Goal: Navigation & Orientation: Find specific page/section

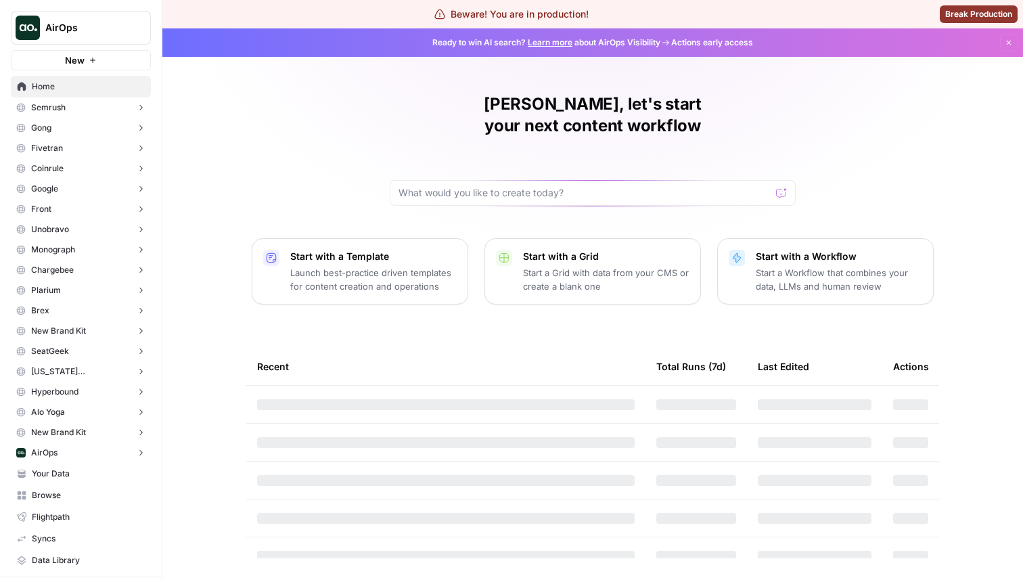
click at [95, 124] on button "Gong" at bounding box center [81, 128] width 140 height 20
click at [97, 170] on span "Opportunities" at bounding box center [95, 170] width 100 height 12
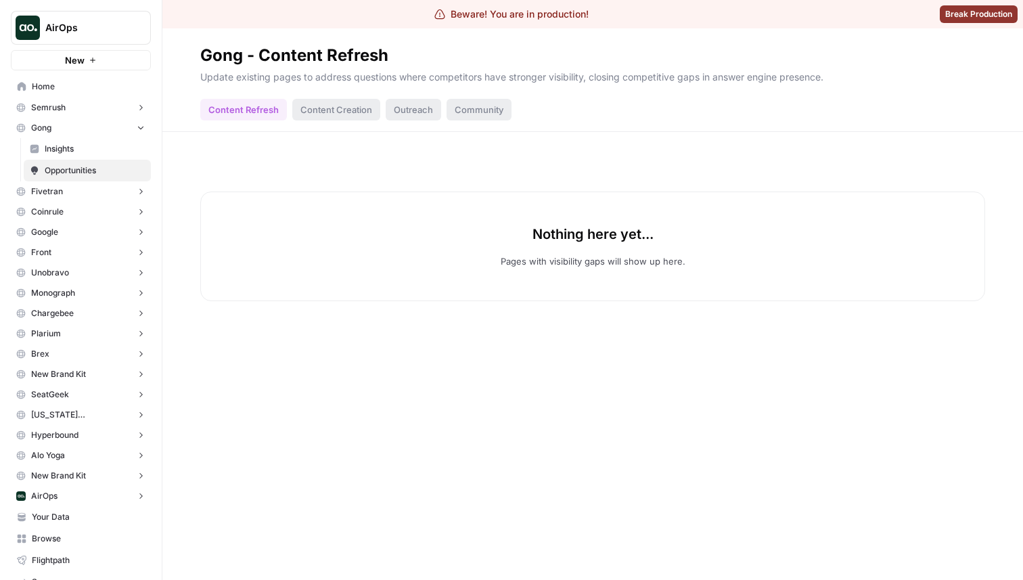
click at [103, 196] on button "Fivetran" at bounding box center [81, 191] width 140 height 20
click at [96, 237] on span "Opportunities" at bounding box center [95, 234] width 100 height 12
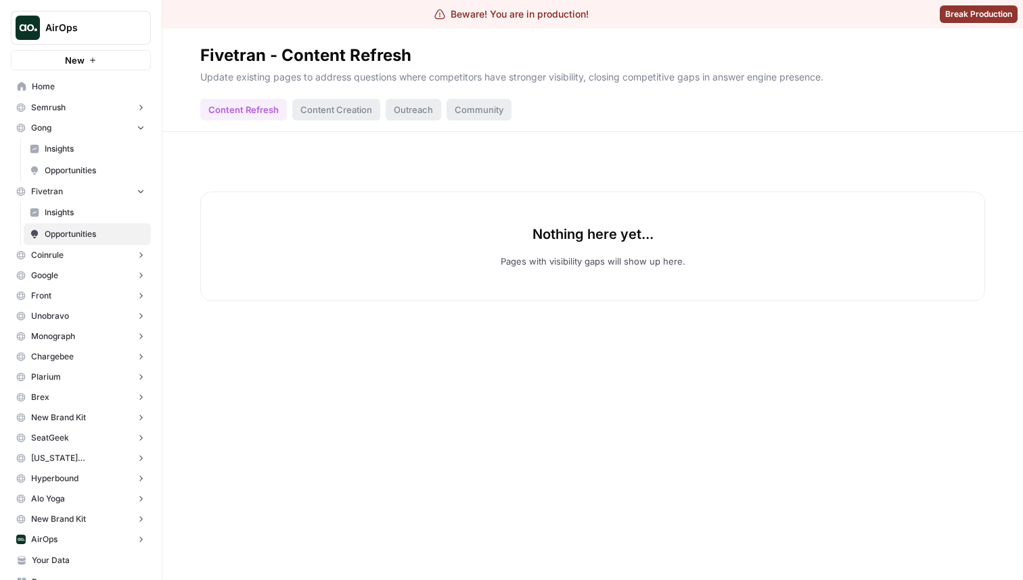
click at [101, 254] on button "Coinrule" at bounding box center [81, 255] width 140 height 20
click at [88, 299] on span "Opportunities" at bounding box center [95, 297] width 100 height 12
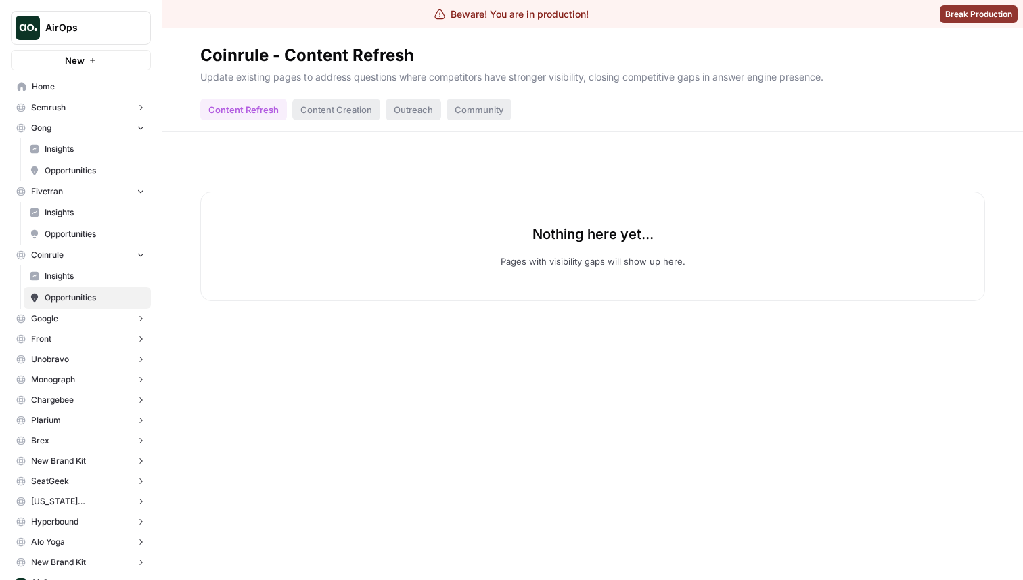
click at [100, 325] on button "Google" at bounding box center [81, 318] width 140 height 20
click at [98, 363] on span "Opportunities" at bounding box center [95, 361] width 100 height 12
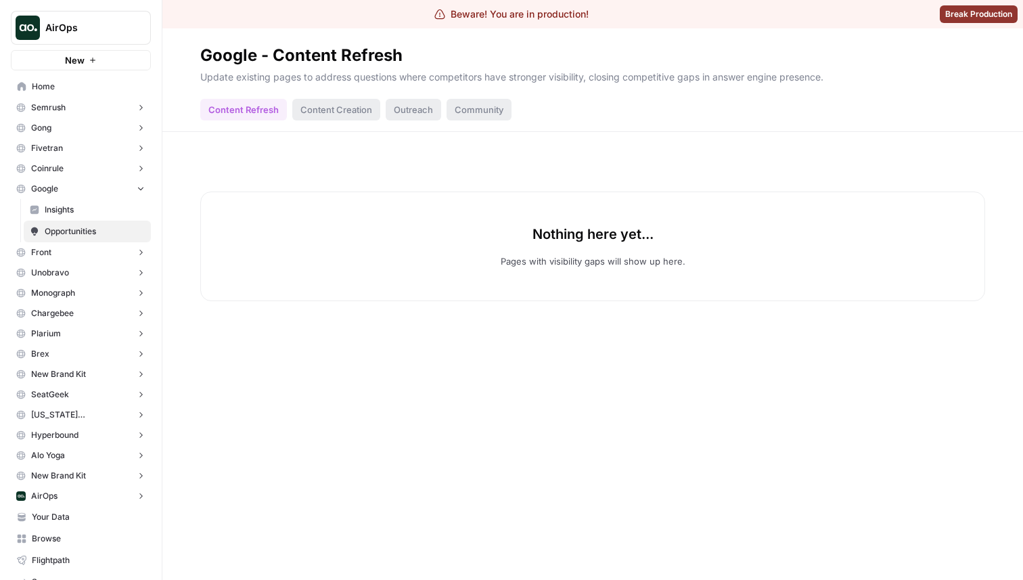
click at [108, 25] on span "AirOps" at bounding box center [86, 28] width 82 height 14
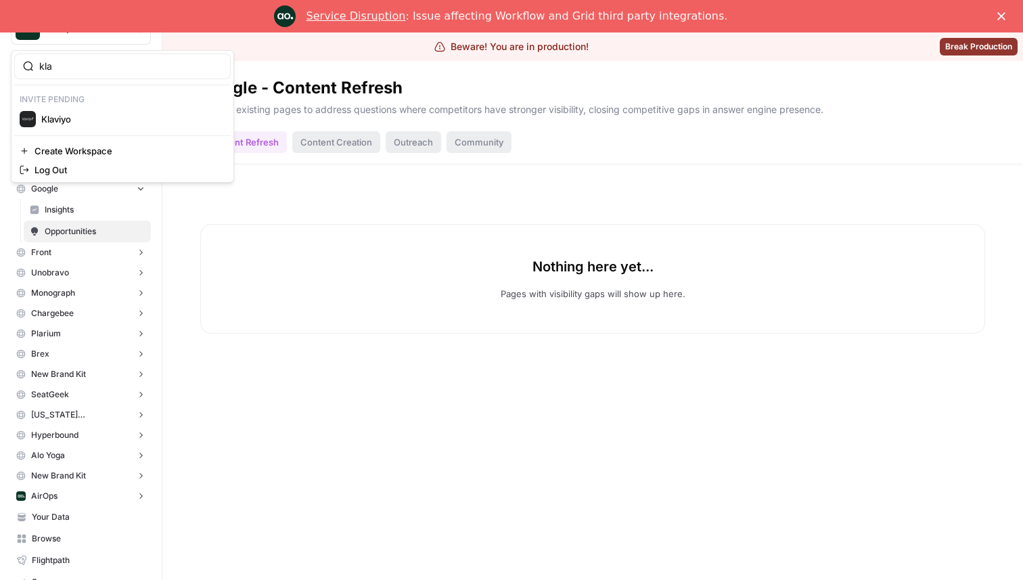
type input "kla"
click button "Klaviyo" at bounding box center [122, 119] width 216 height 22
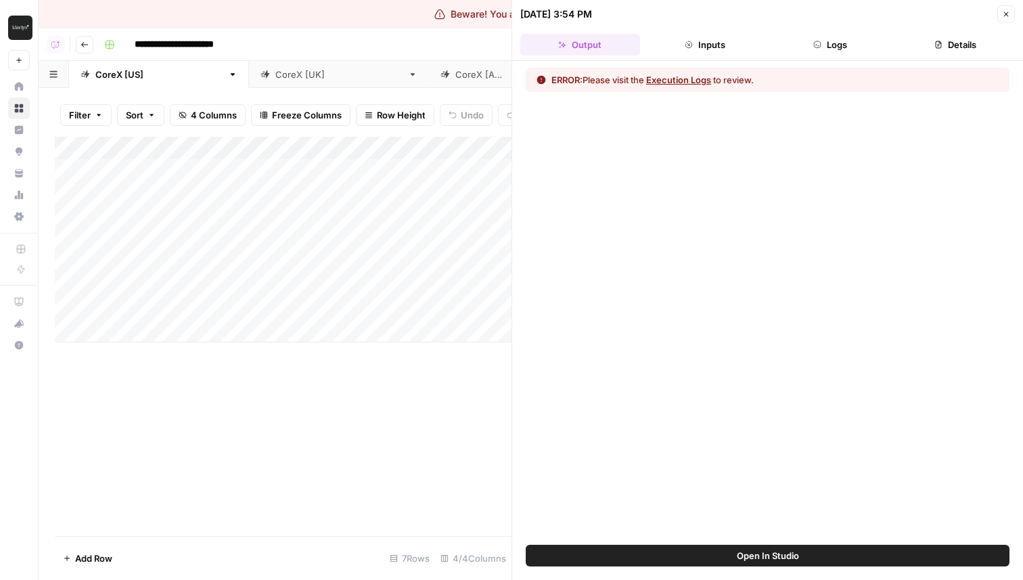
click at [716, 39] on button "Inputs" at bounding box center [705, 45] width 120 height 22
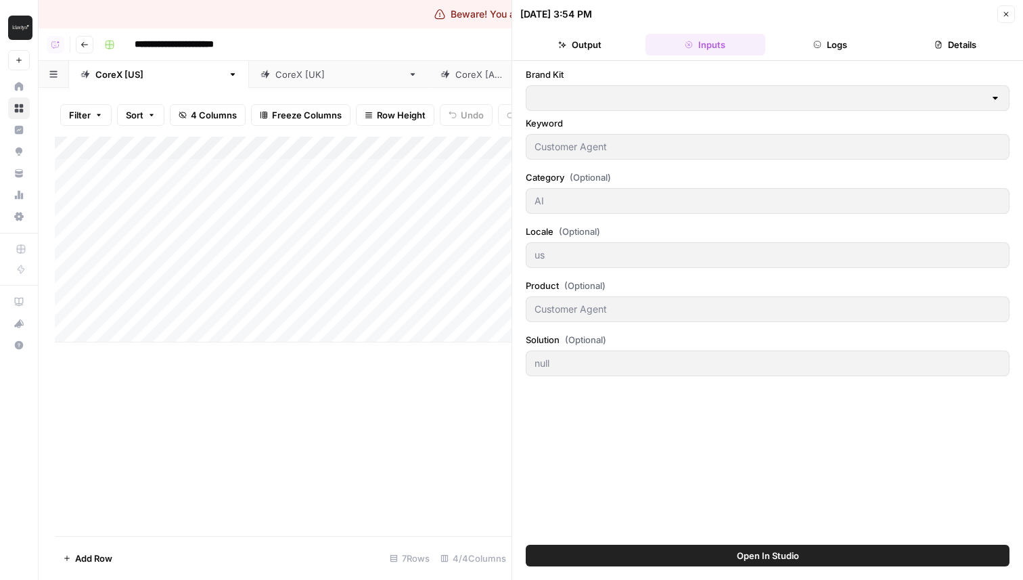
type input "Klaviyo"
click at [600, 46] on button "Output" at bounding box center [580, 45] width 120 height 22
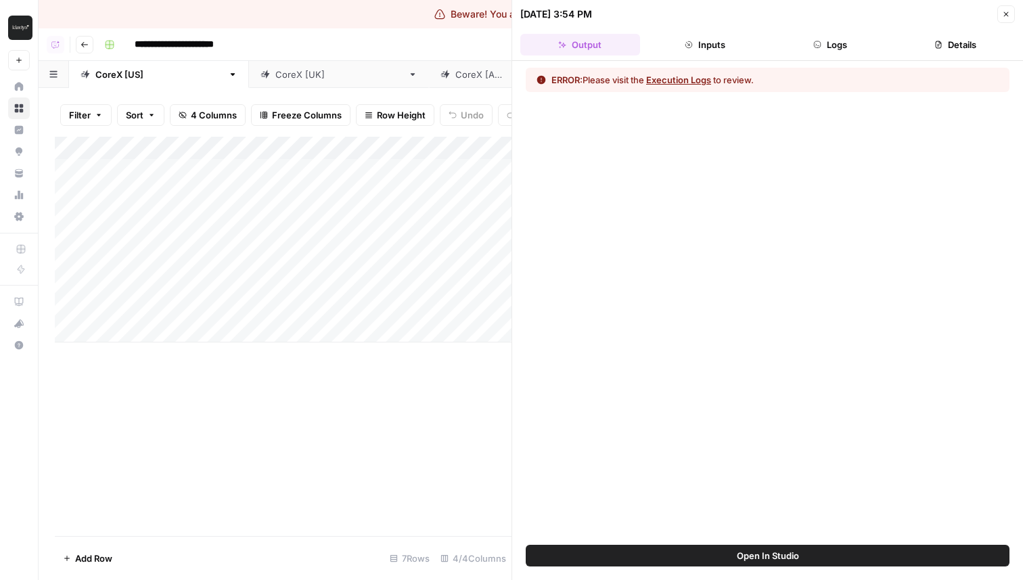
click at [826, 44] on button "Logs" at bounding box center [830, 45] width 120 height 22
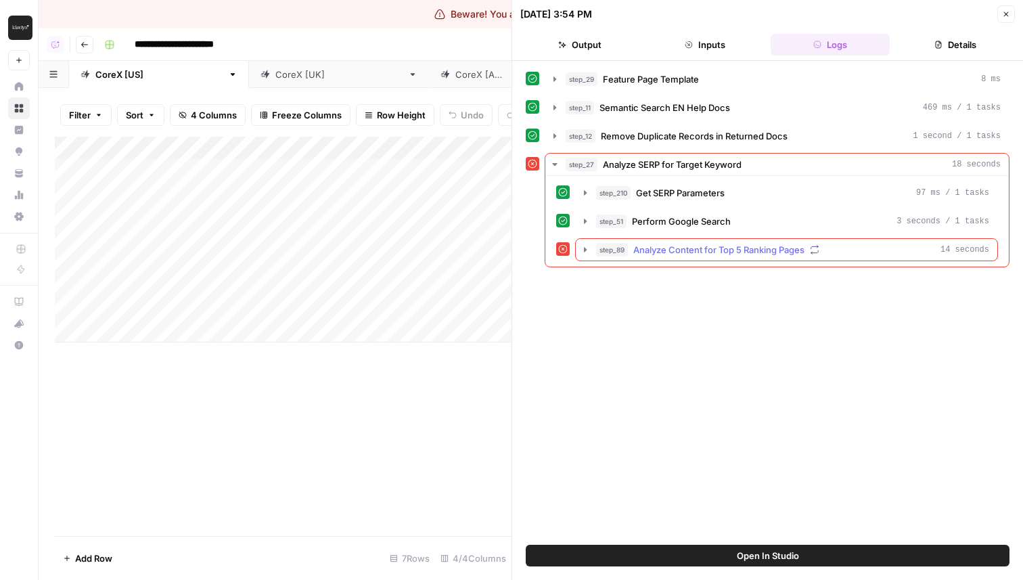
click at [584, 253] on icon "button" at bounding box center [585, 249] width 11 height 11
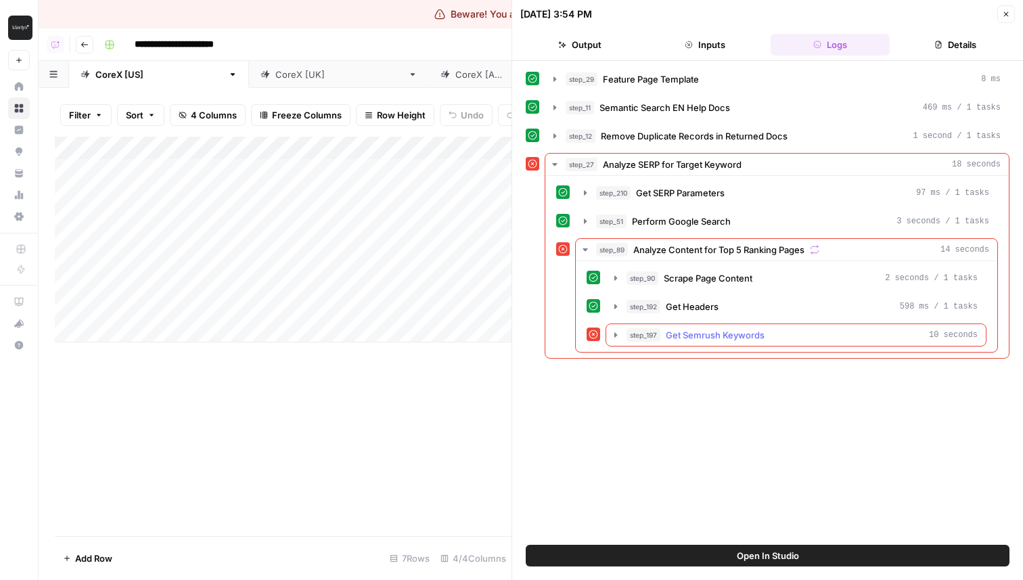
click at [608, 333] on button "step_197 Get Semrush Keywords 10 seconds" at bounding box center [795, 335] width 379 height 22
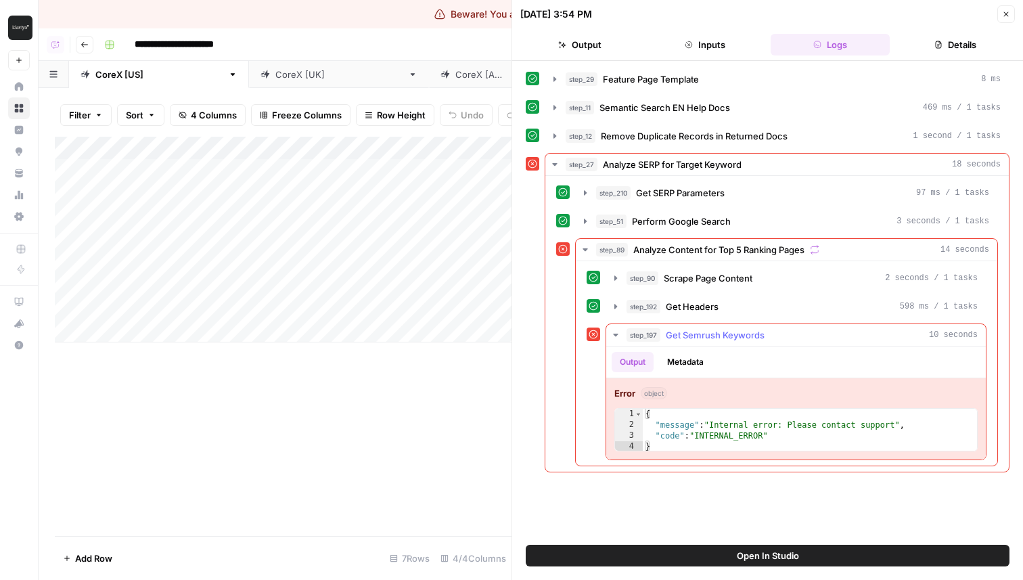
click at [699, 363] on button "Metadata" at bounding box center [685, 362] width 53 height 20
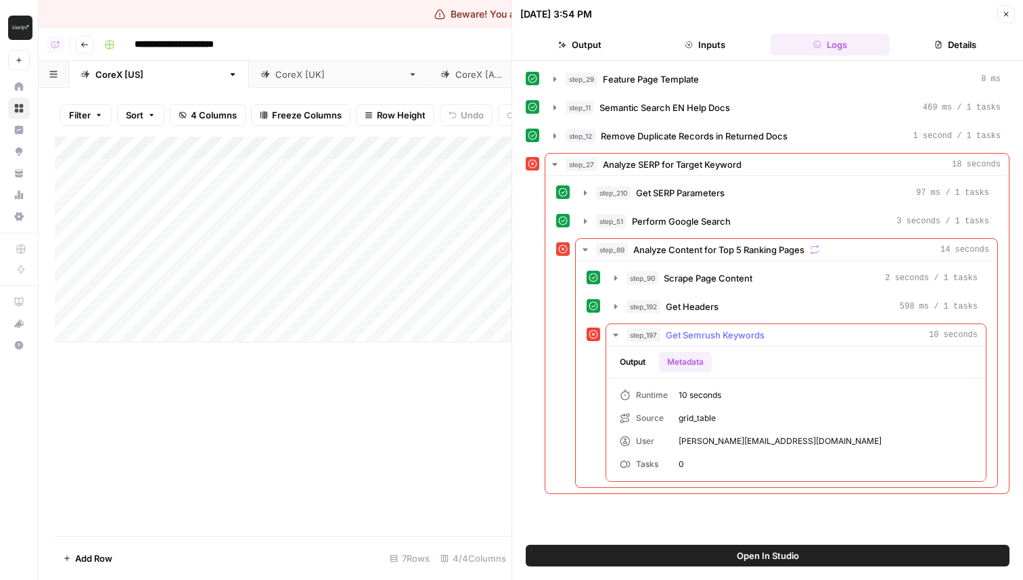
click at [649, 365] on button "Output" at bounding box center [632, 362] width 42 height 20
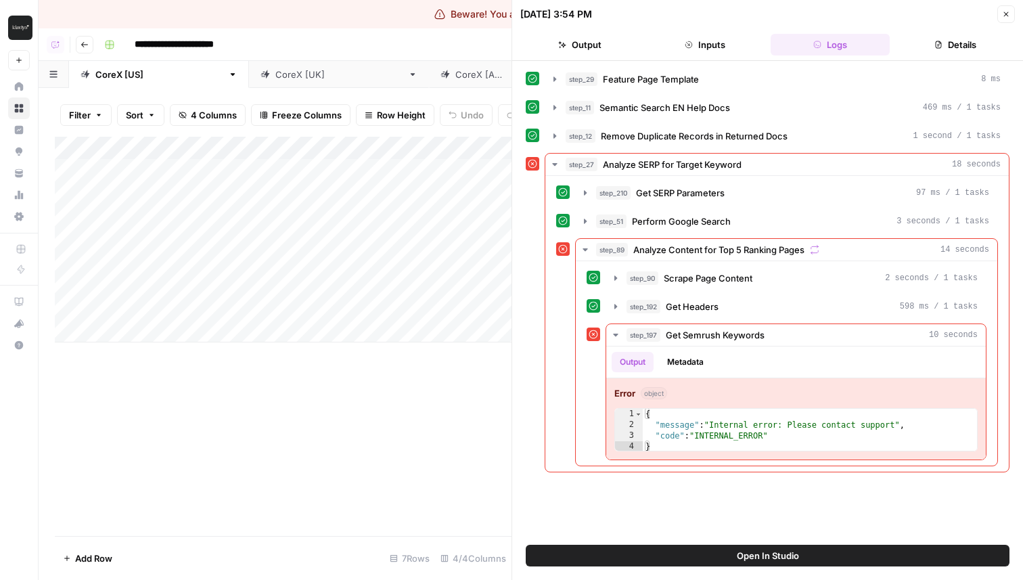
click at [669, 49] on button "Inputs" at bounding box center [705, 45] width 120 height 22
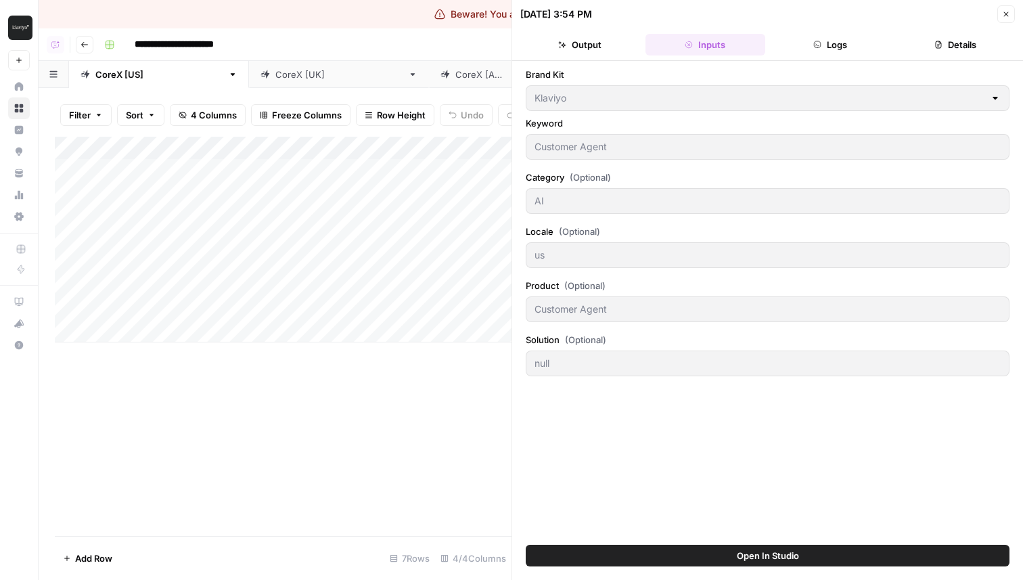
click at [599, 38] on button "Output" at bounding box center [580, 45] width 120 height 22
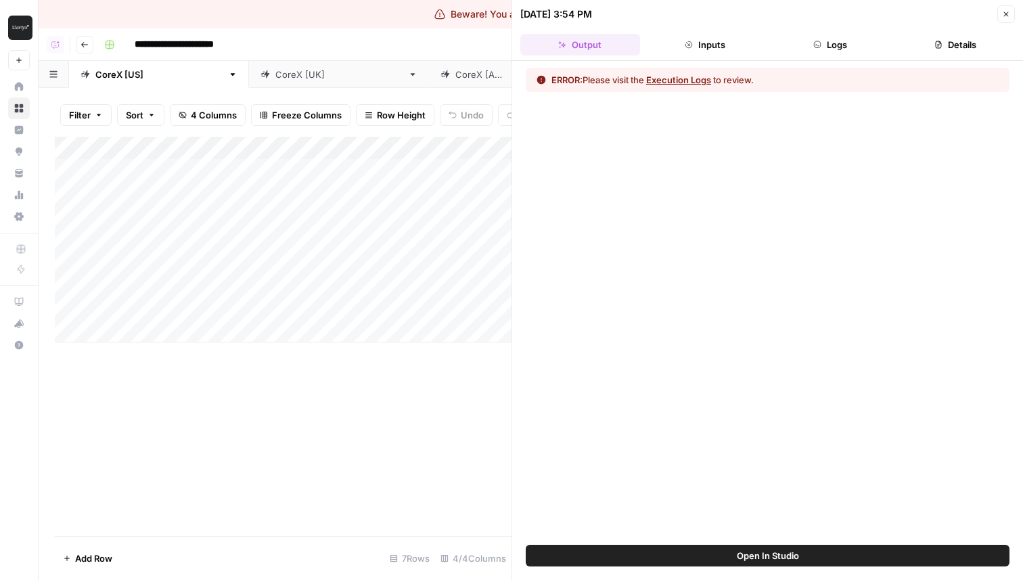
click at [924, 50] on button "Details" at bounding box center [955, 45] width 120 height 22
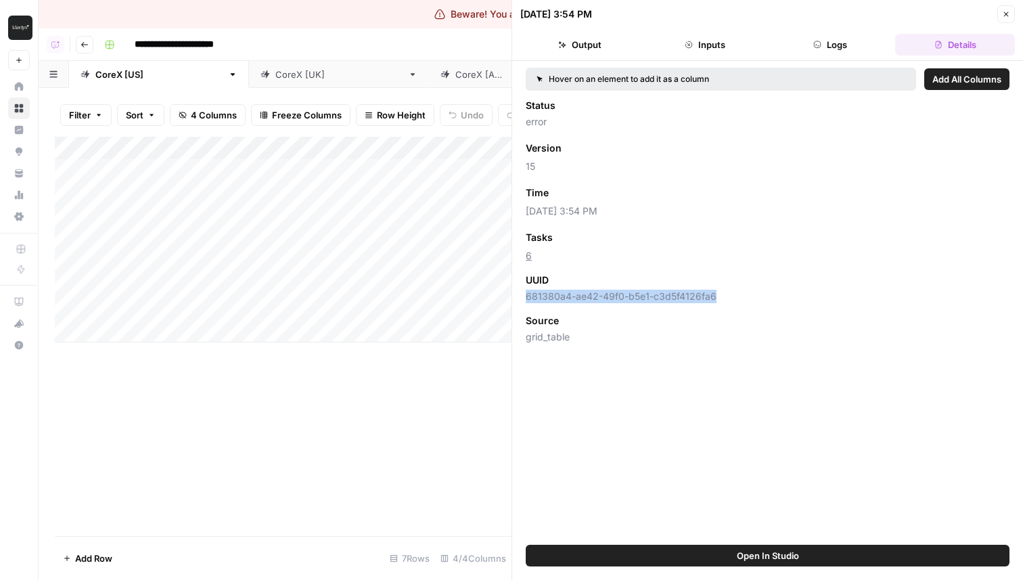
drag, startPoint x: 722, startPoint y: 296, endPoint x: 527, endPoint y: 292, distance: 194.8
click at [527, 292] on span "681380a4-ae42-49f0-b5e1-c3d5f4126fa6" at bounding box center [768, 296] width 484 height 14
copy span "681380a4-ae42-49f0-b5e1-c3d5f4126fa6"
click at [81, 46] on icon "button" at bounding box center [84, 45] width 8 height 8
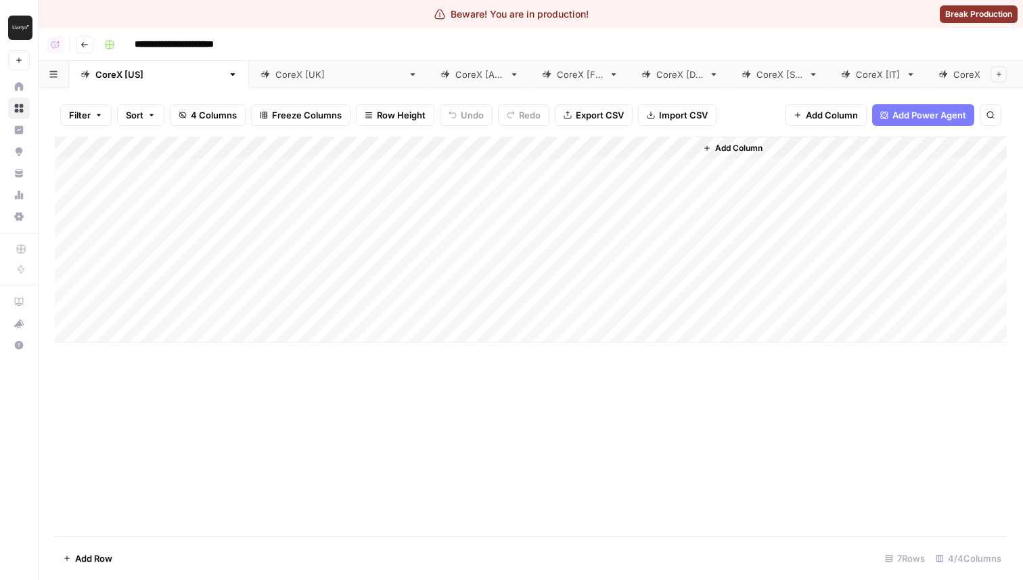
click at [18, 33] on img "Workspace: Klaviyo" at bounding box center [20, 28] width 24 height 24
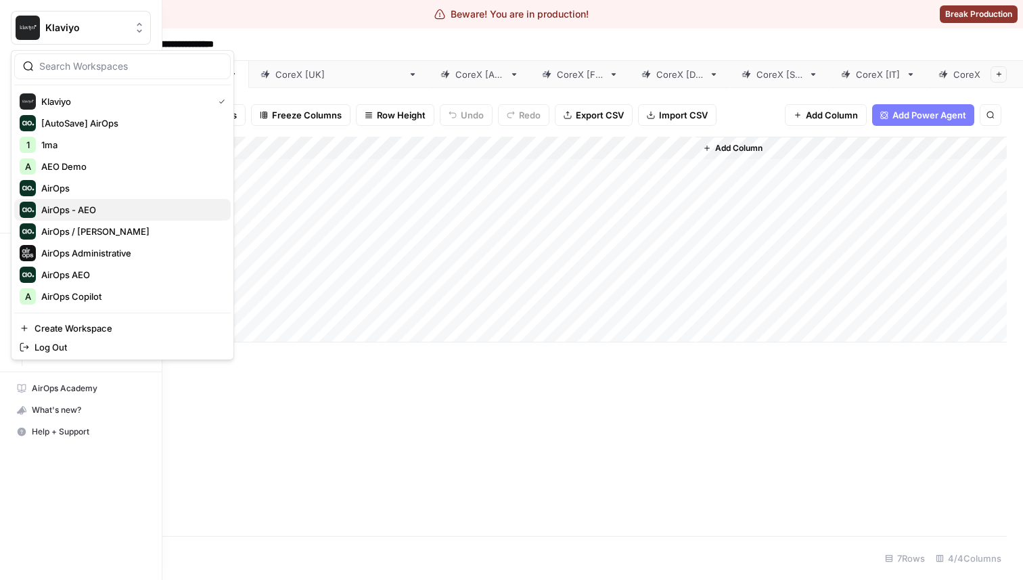
click at [108, 203] on span "AirOps - AEO" at bounding box center [130, 210] width 179 height 14
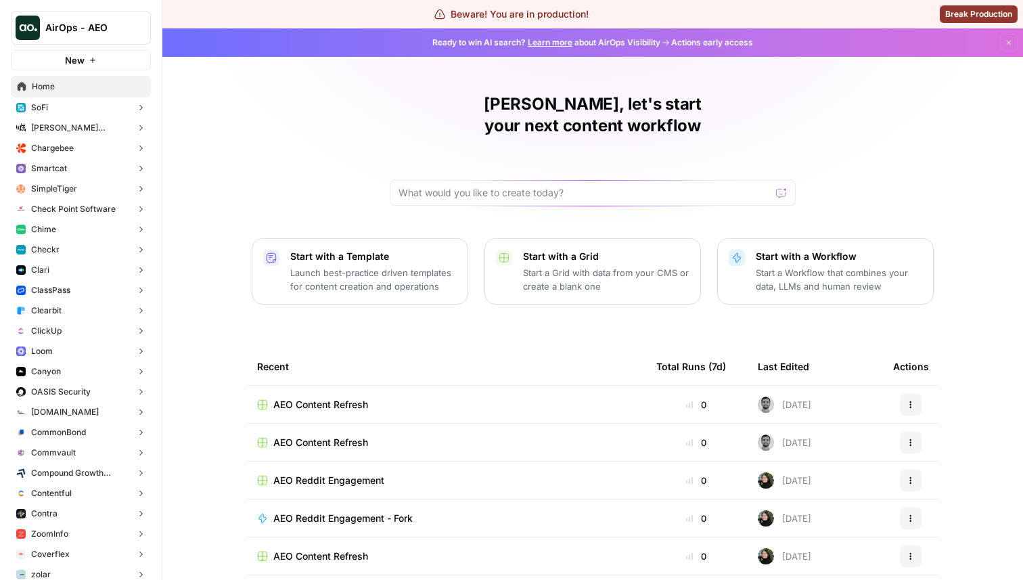
click at [109, 225] on button "Chime" at bounding box center [81, 229] width 140 height 20
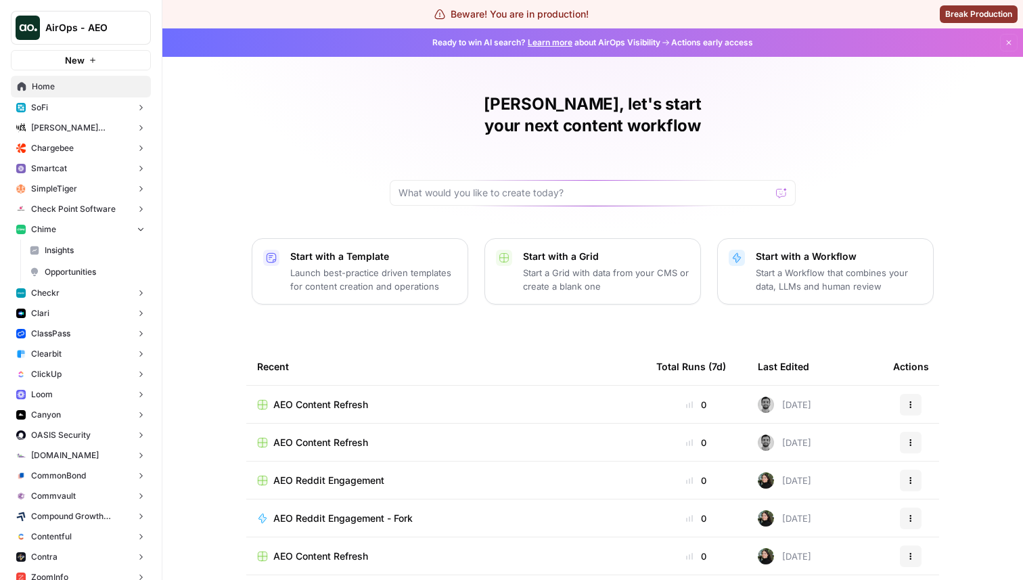
click at [101, 276] on span "Opportunities" at bounding box center [95, 272] width 100 height 12
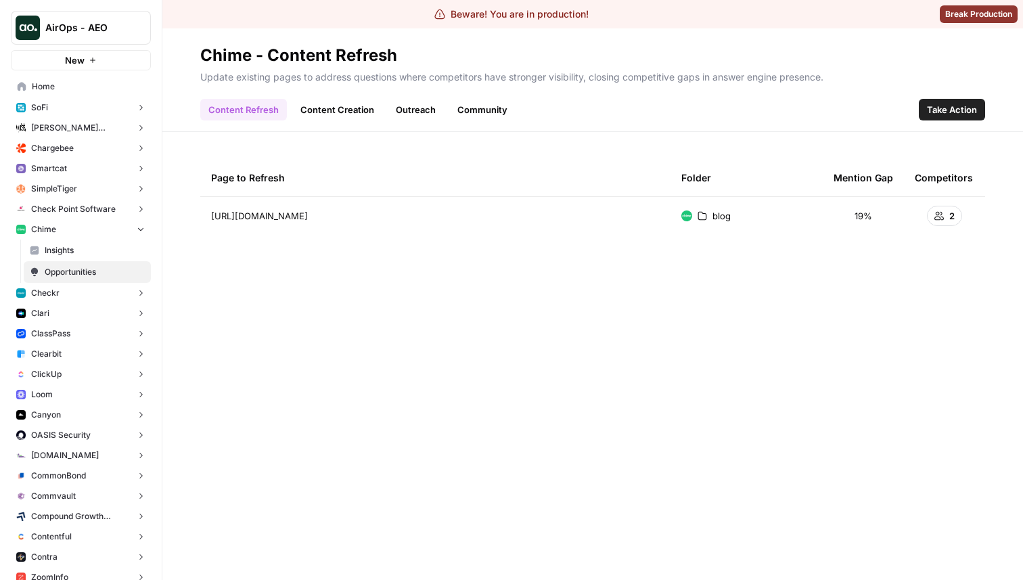
click at [342, 114] on link "Content Creation" at bounding box center [337, 110] width 90 height 22
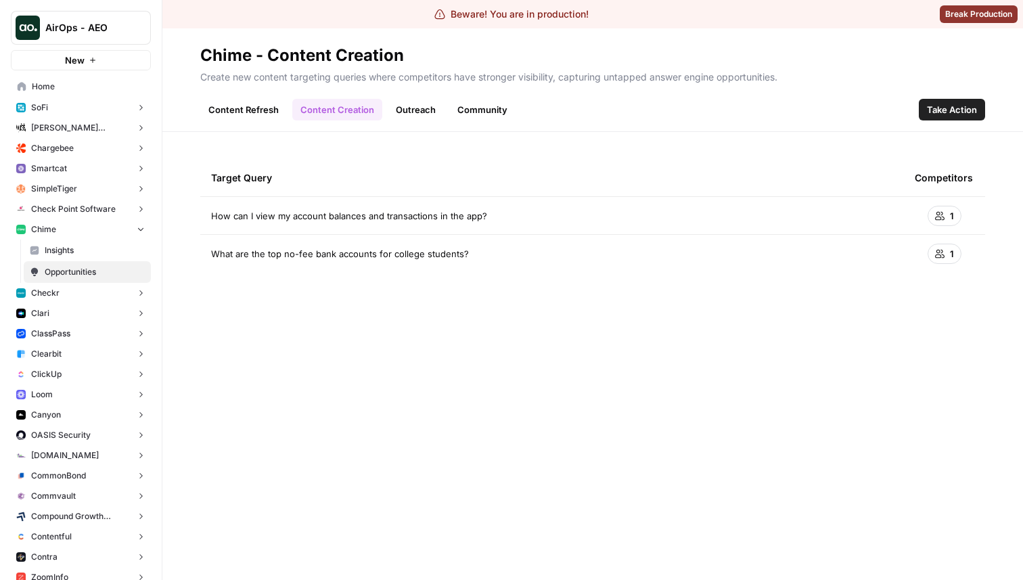
click at [420, 116] on link "Outreach" at bounding box center [416, 110] width 56 height 22
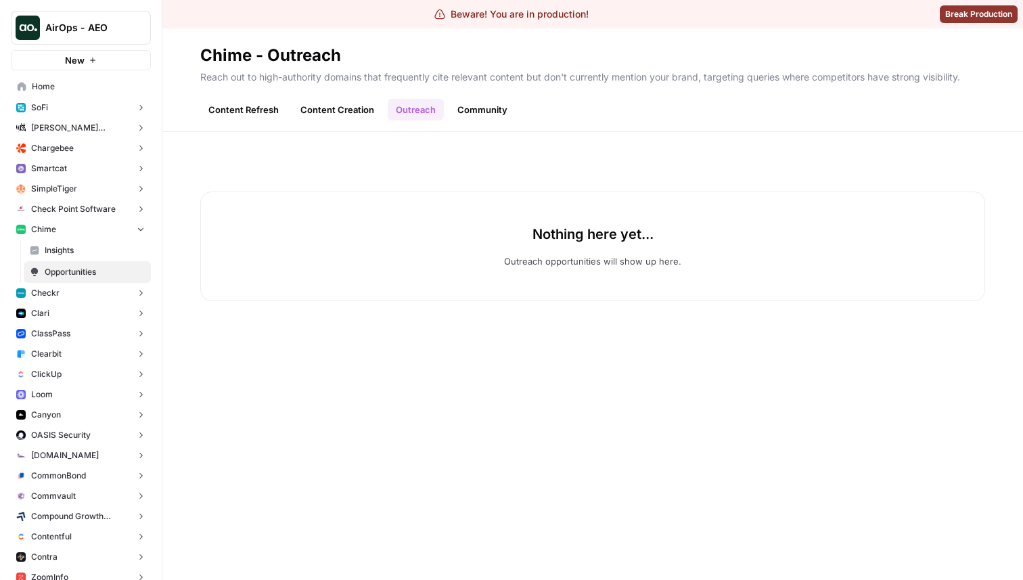
click at [452, 103] on link "Community" at bounding box center [482, 110] width 66 height 22
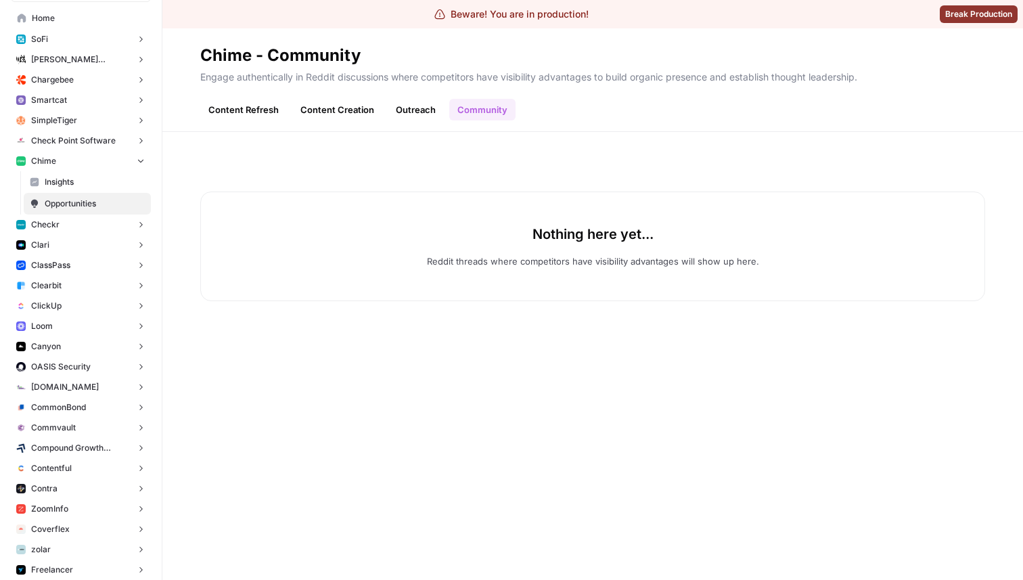
scroll to position [83, 0]
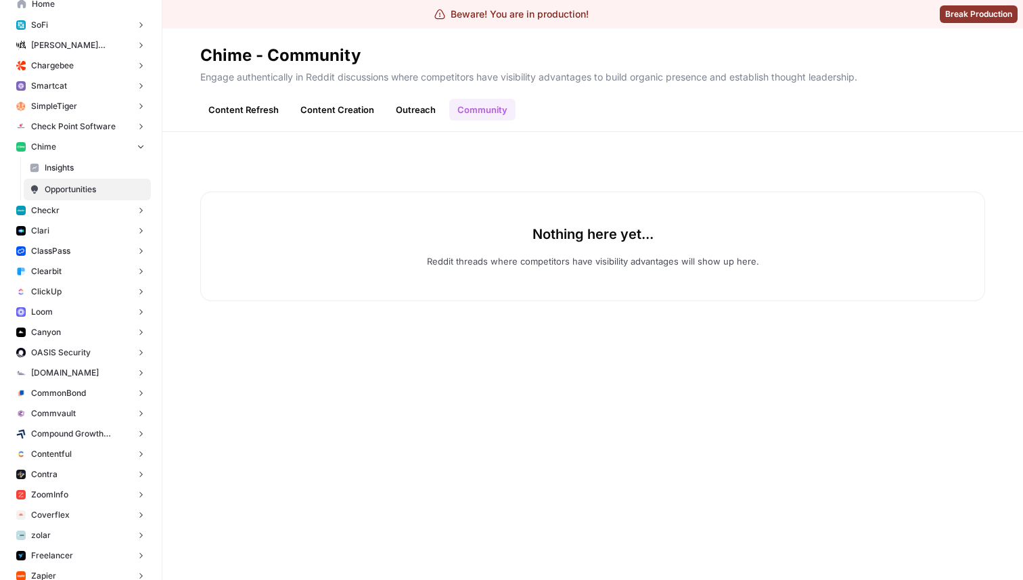
click at [101, 264] on button "Clearbit" at bounding box center [81, 271] width 140 height 20
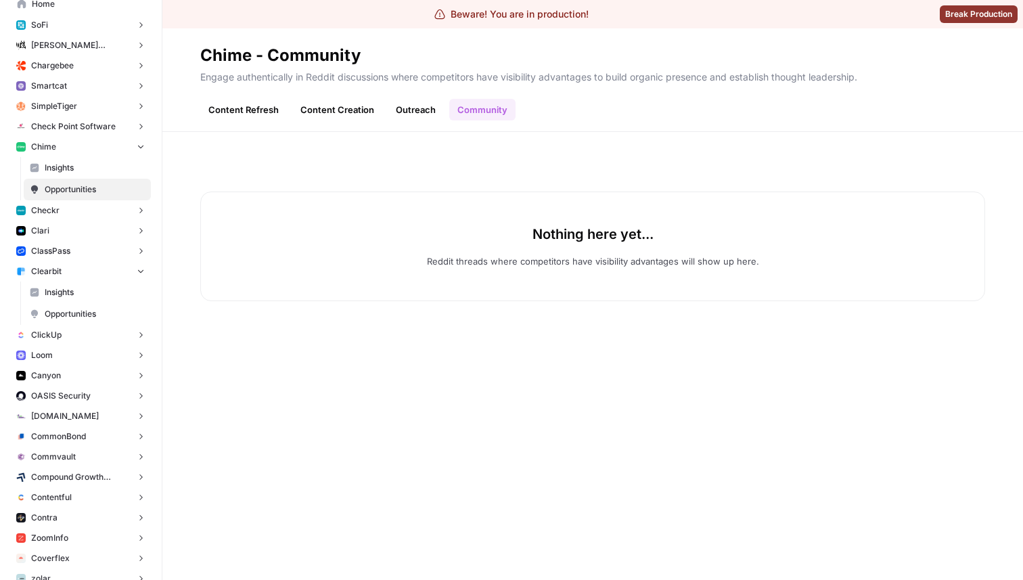
click at [95, 315] on span "Opportunities" at bounding box center [95, 314] width 100 height 12
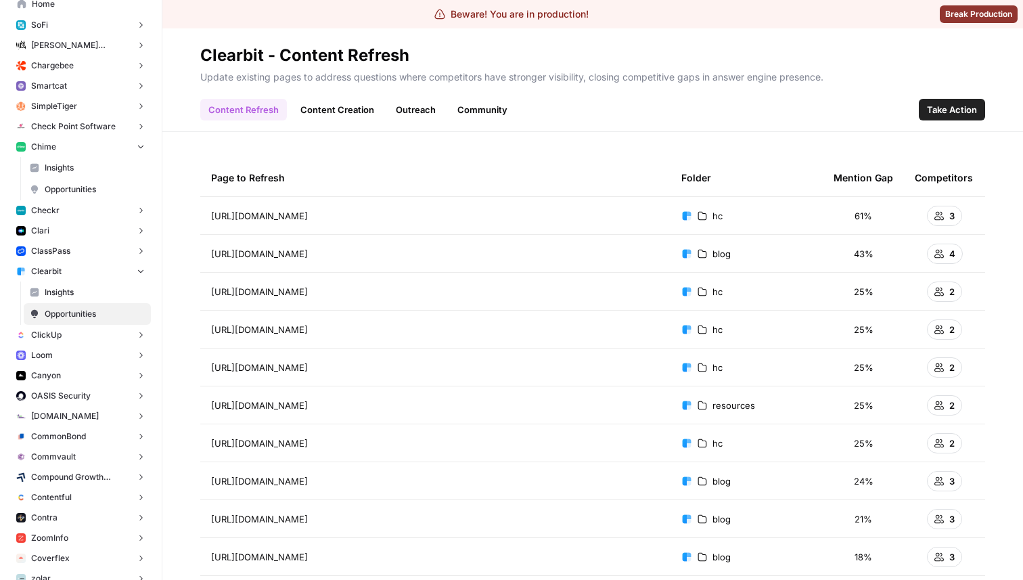
click at [333, 110] on link "Content Creation" at bounding box center [337, 110] width 90 height 22
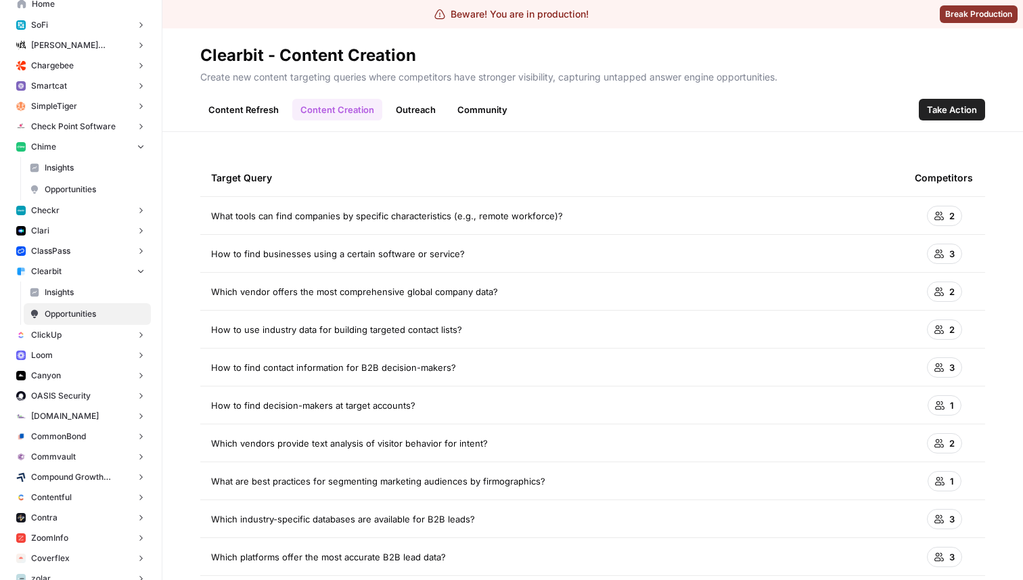
click at [411, 109] on link "Outreach" at bounding box center [416, 110] width 56 height 22
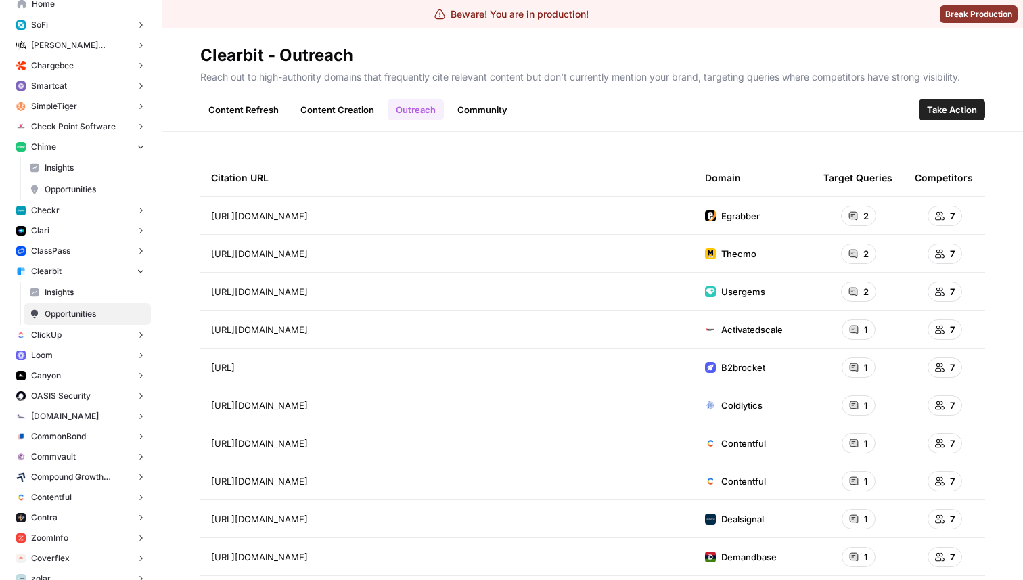
click at [492, 114] on link "Community" at bounding box center [482, 110] width 66 height 22
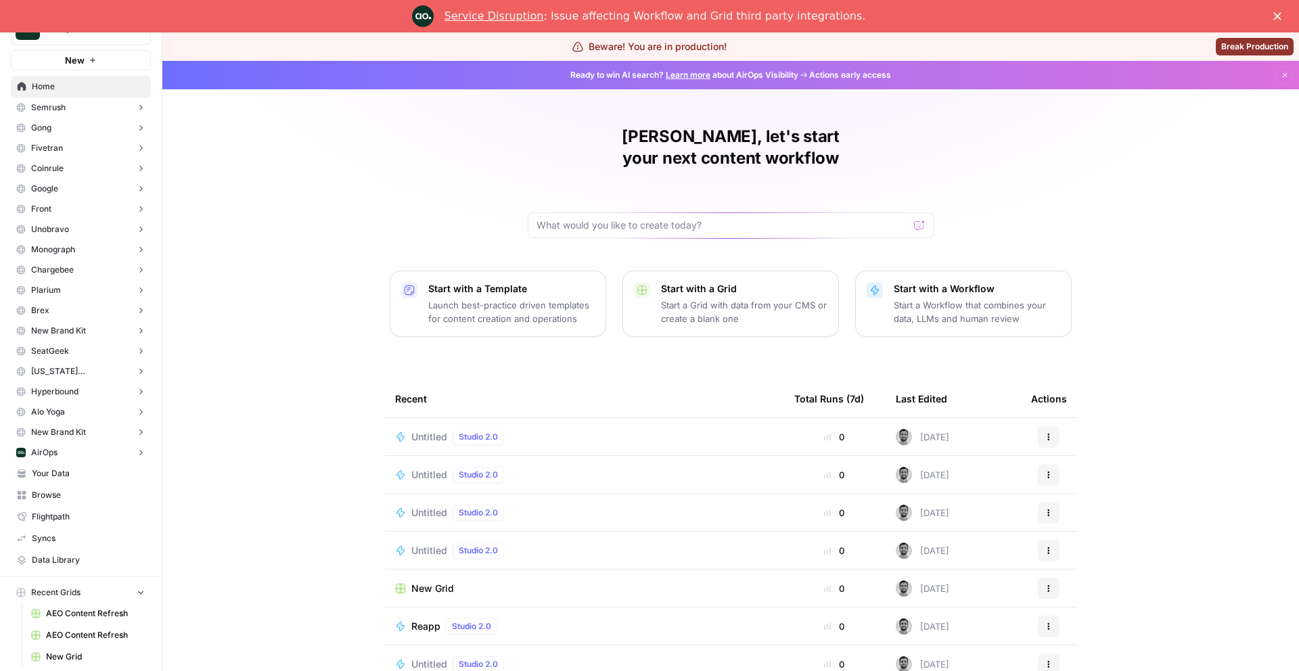
click at [129, 41] on button "AirOps" at bounding box center [81, 28] width 140 height 34
type input "carta"
click button "Carta" at bounding box center [122, 102] width 216 height 22
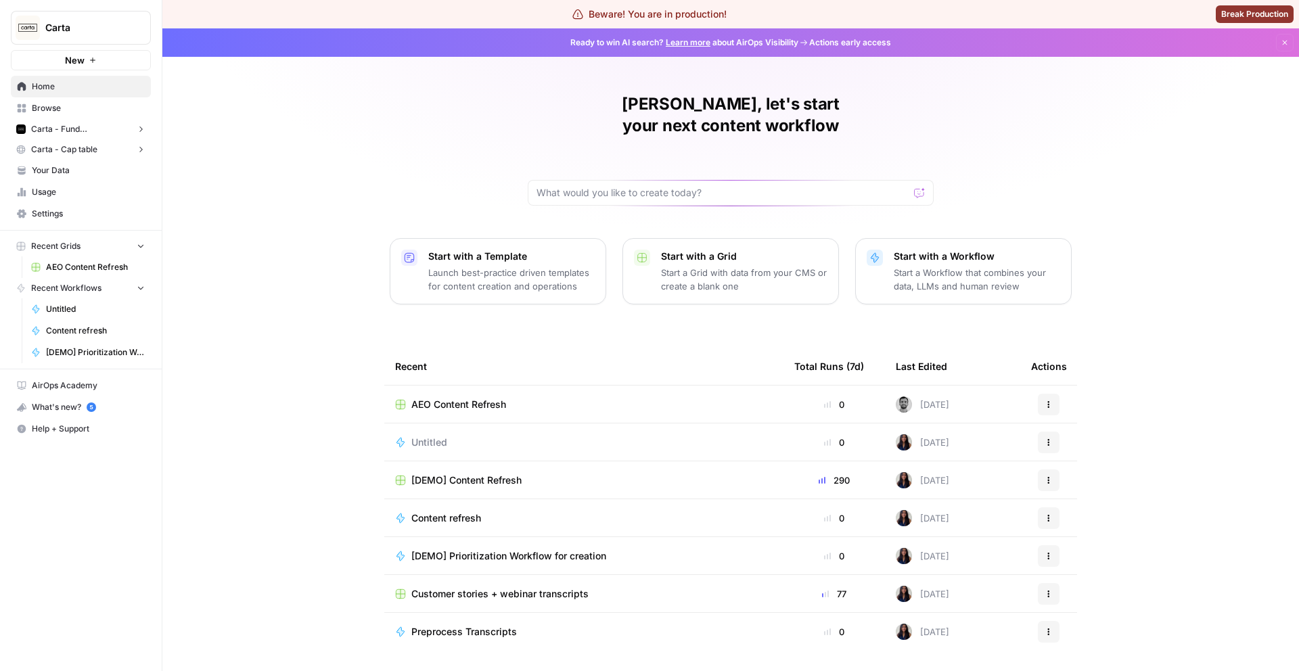
click at [103, 132] on span "Carta - Fund Administration" at bounding box center [80, 129] width 99 height 12
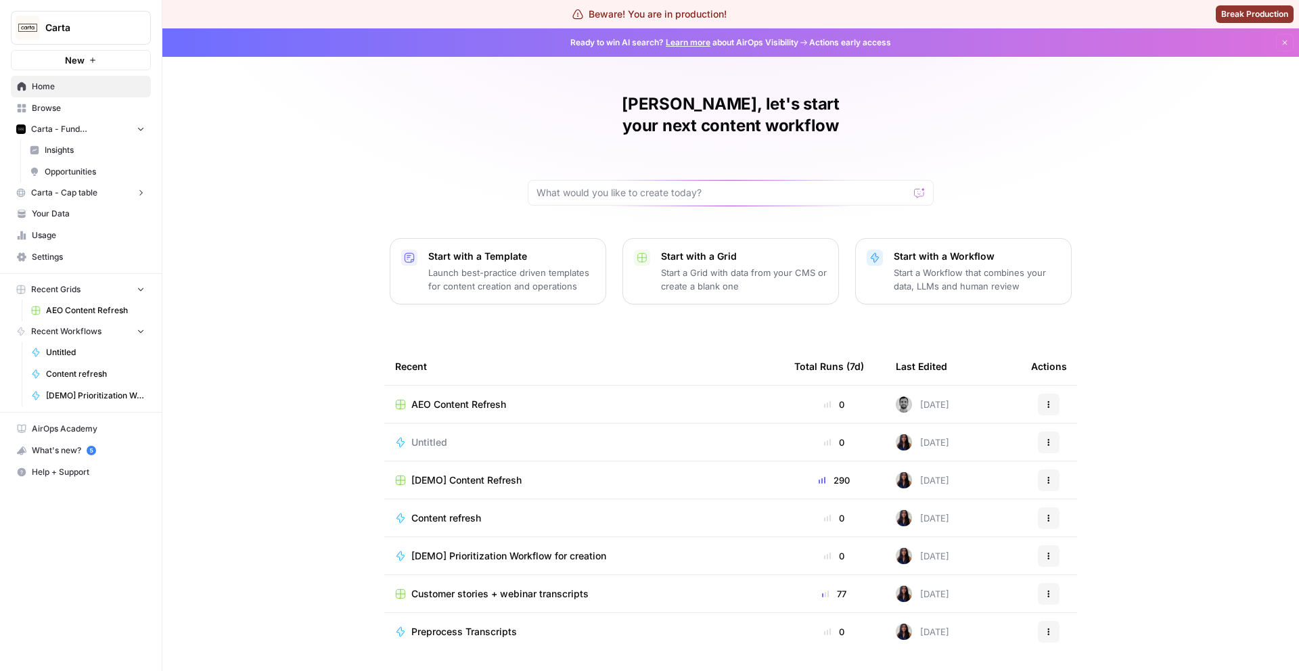
click at [95, 173] on span "Opportunities" at bounding box center [95, 172] width 100 height 12
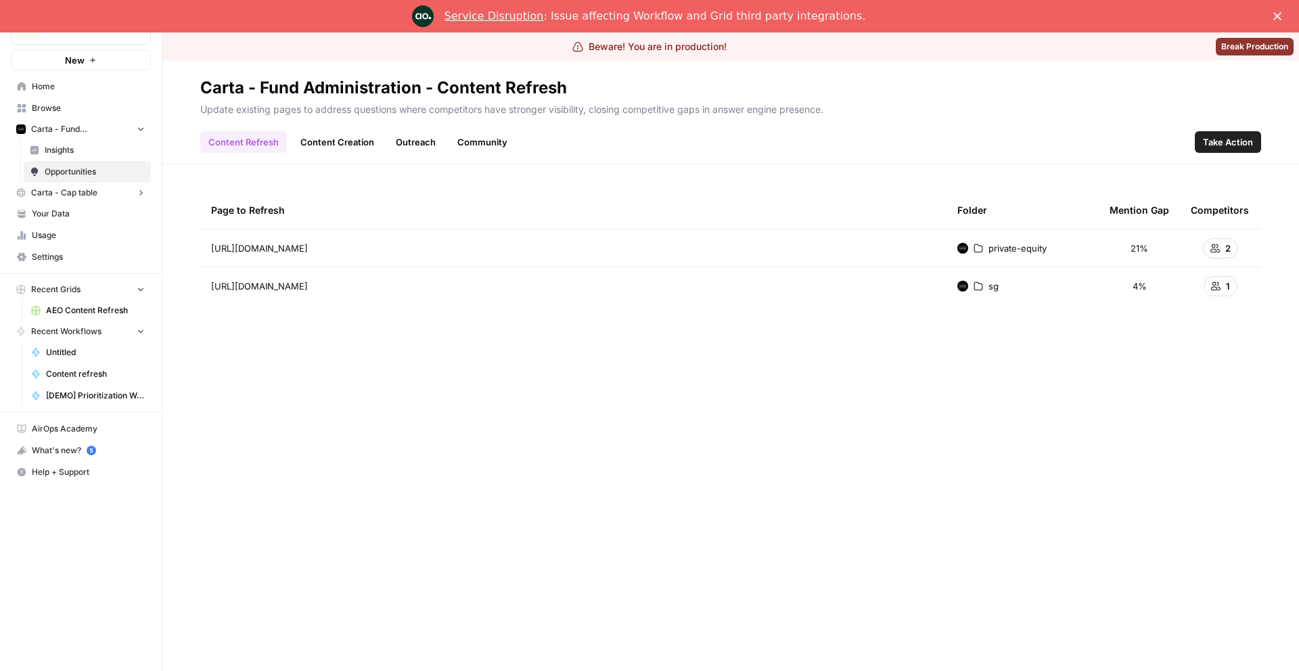
click at [401, 140] on link "Outreach" at bounding box center [416, 142] width 56 height 22
